Goal: Task Accomplishment & Management: Manage account settings

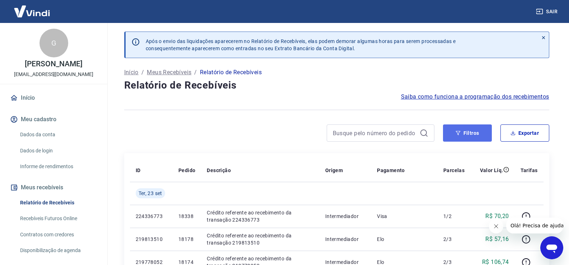
click at [476, 134] on button "Filtros" at bounding box center [467, 132] width 49 height 17
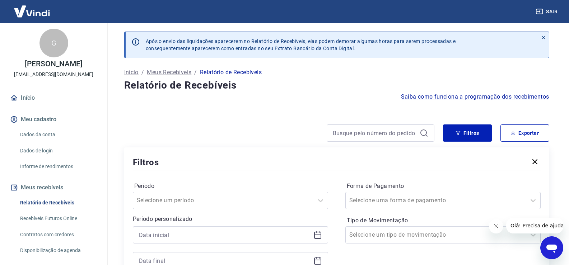
click at [317, 236] on icon at bounding box center [317, 235] width 9 height 9
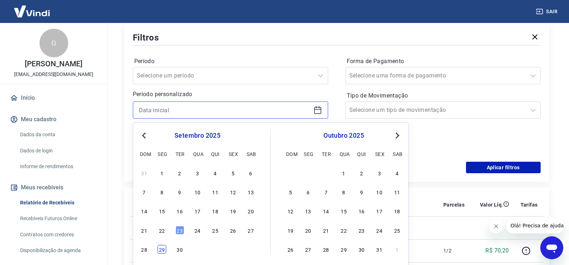
scroll to position [143, 0]
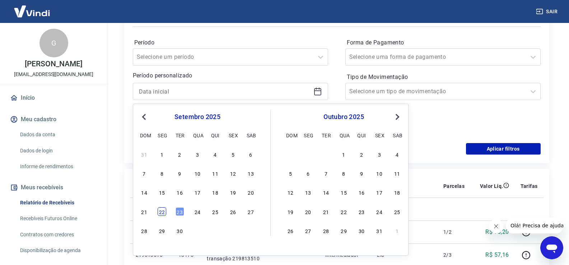
click at [164, 214] on div "22" at bounding box center [161, 211] width 9 height 9
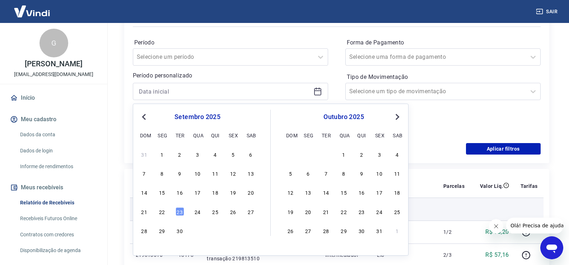
type input "[DATE]"
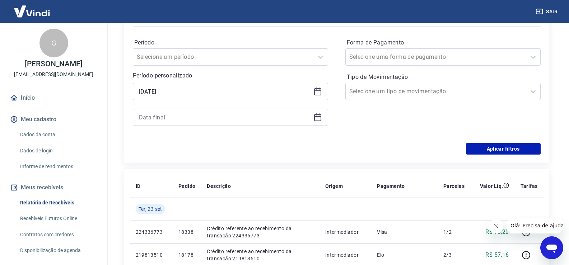
click at [317, 117] on icon at bounding box center [317, 116] width 7 height 1
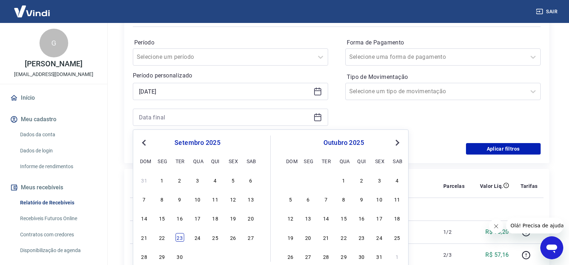
click at [180, 237] on div "23" at bounding box center [179, 237] width 9 height 9
type input "[DATE]"
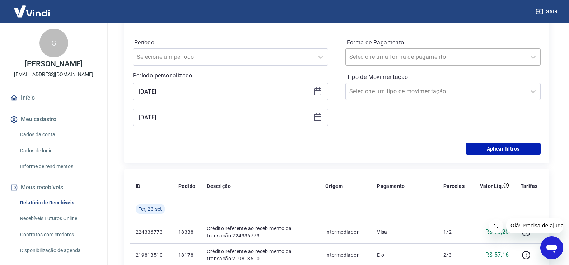
click at [399, 54] on input "Forma de Pagamento" at bounding box center [385, 57] width 72 height 9
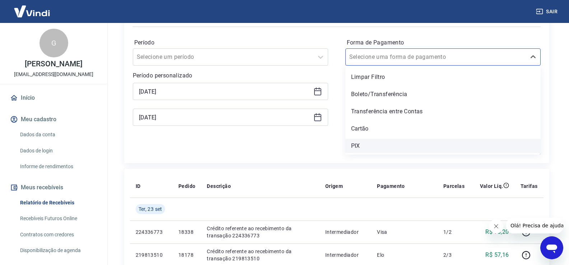
click at [354, 147] on div "PIX" at bounding box center [442, 146] width 195 height 14
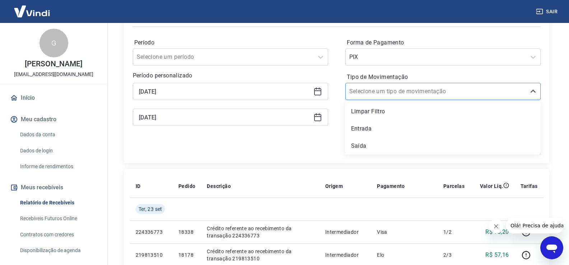
click at [370, 92] on input "Tipo de Movimentação" at bounding box center [385, 91] width 72 height 9
click at [361, 131] on div "Entrada" at bounding box center [442, 129] width 195 height 14
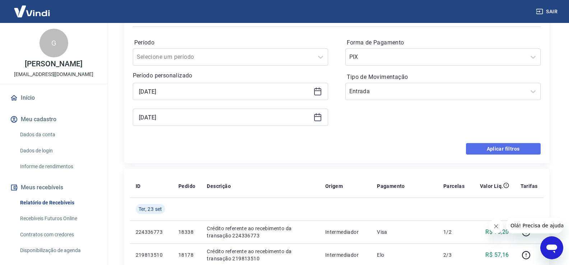
click at [484, 151] on button "Aplicar filtros" at bounding box center [503, 148] width 75 height 11
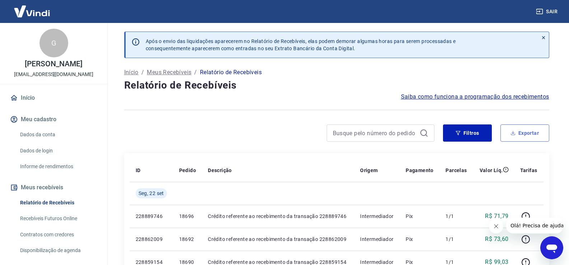
click at [530, 136] on button "Exportar" at bounding box center [524, 132] width 49 height 17
type input "[DATE]"
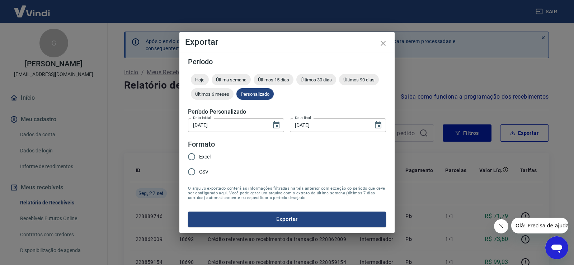
click at [192, 157] on input "Excel" at bounding box center [191, 156] width 15 height 15
radio input "true"
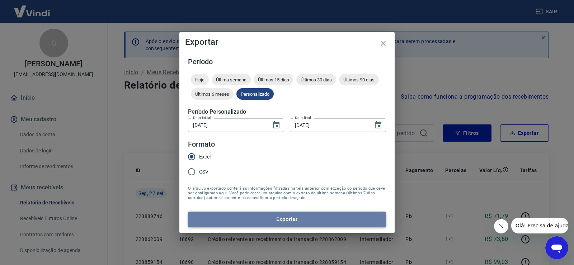
click at [254, 218] on button "Exportar" at bounding box center [287, 219] width 198 height 15
